Goal: Task Accomplishment & Management: Use online tool/utility

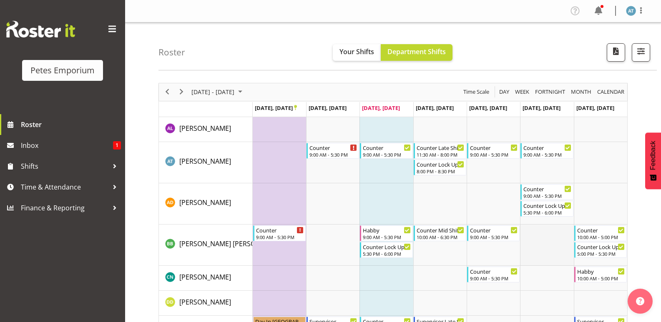
click at [569, 264] on td "Timeline Week of September 24, 2025" at bounding box center [546, 245] width 53 height 41
click at [70, 186] on span "Time & Attendance" at bounding box center [65, 187] width 88 height 13
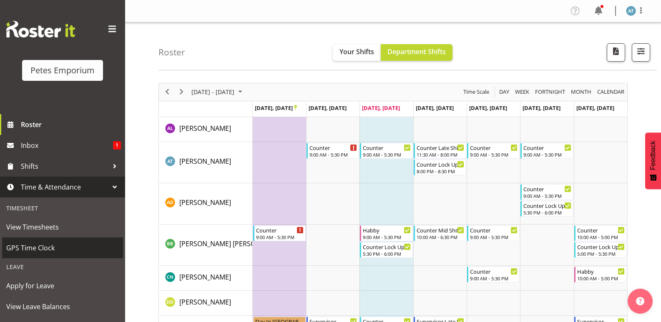
click at [22, 241] on link "GPS Time Clock" at bounding box center [62, 248] width 121 height 21
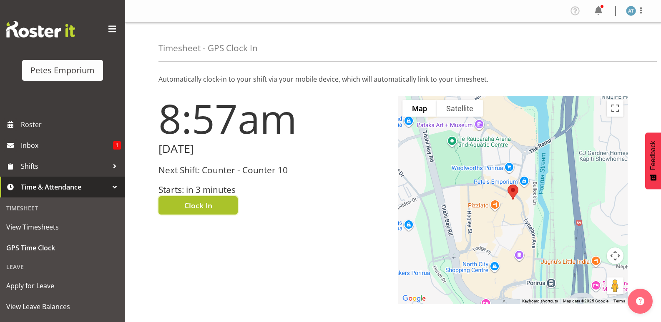
click at [187, 205] on span "Clock In" at bounding box center [198, 205] width 28 height 11
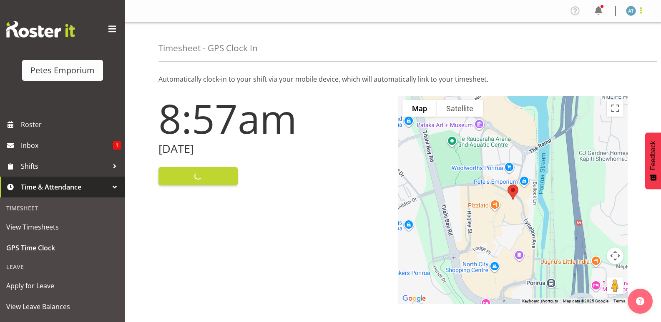
click at [644, 13] on span at bounding box center [641, 10] width 10 height 10
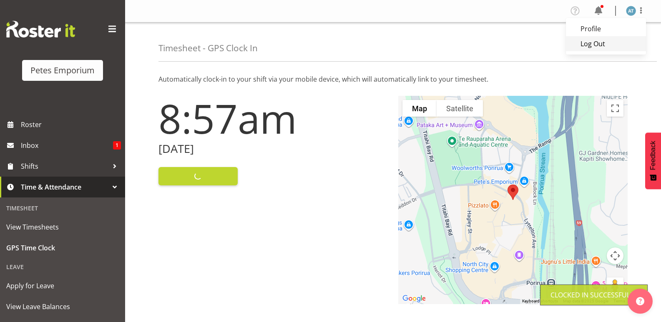
click at [593, 40] on link "Log Out" at bounding box center [606, 43] width 80 height 15
